Goal: Transaction & Acquisition: Obtain resource

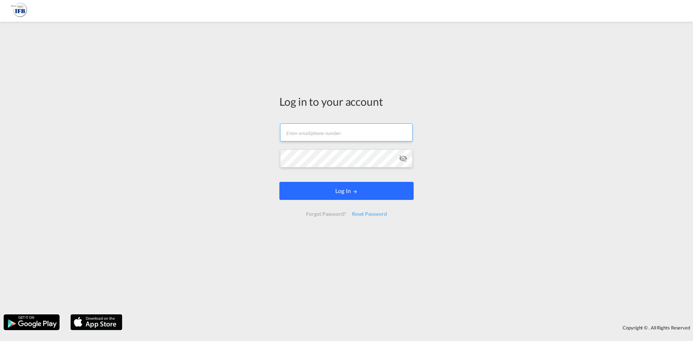
type input "[PERSON_NAME][EMAIL_ADDRESS][DOMAIN_NAME]"
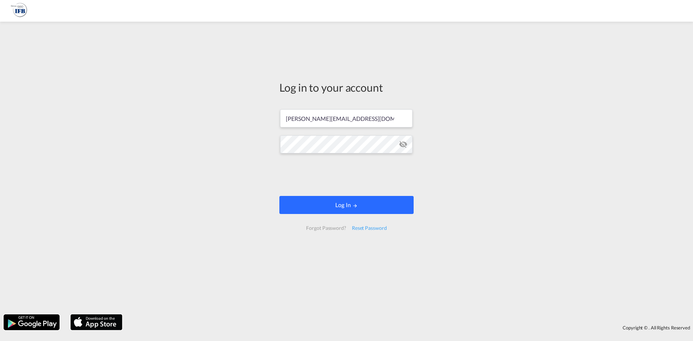
click at [361, 206] on button "Log In" at bounding box center [347, 205] width 134 height 18
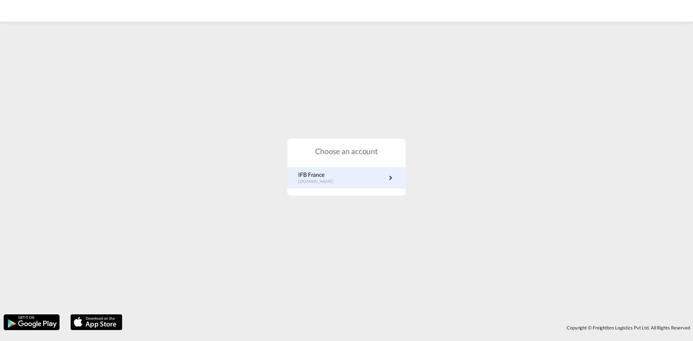
click at [363, 176] on link "IFB France [DOMAIN_NAME]" at bounding box center [346, 178] width 97 height 14
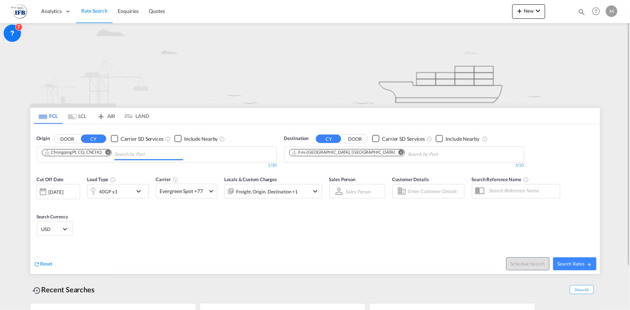
click at [211, 152] on md-chips "Chongqing Pt, CQ, CNCHQ" at bounding box center [156, 154] width 239 height 15
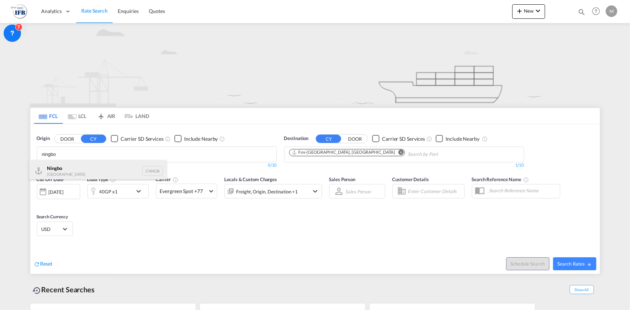
type input "ningbo"
click at [101, 166] on div "Ningbo China CNNGB" at bounding box center [97, 171] width 137 height 22
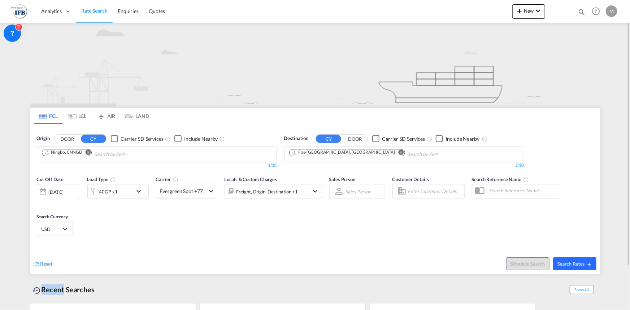
drag, startPoint x: 585, startPoint y: 271, endPoint x: 576, endPoint y: 262, distance: 12.5
click at [576, 262] on div "Schedule Search Search Rates" at bounding box center [458, 260] width 283 height 28
click at [576, 262] on span "Search Rates" at bounding box center [575, 264] width 35 height 6
type input "CNNGB to FRFOS / 20 Aug 2025"
